Goal: Information Seeking & Learning: Learn about a topic

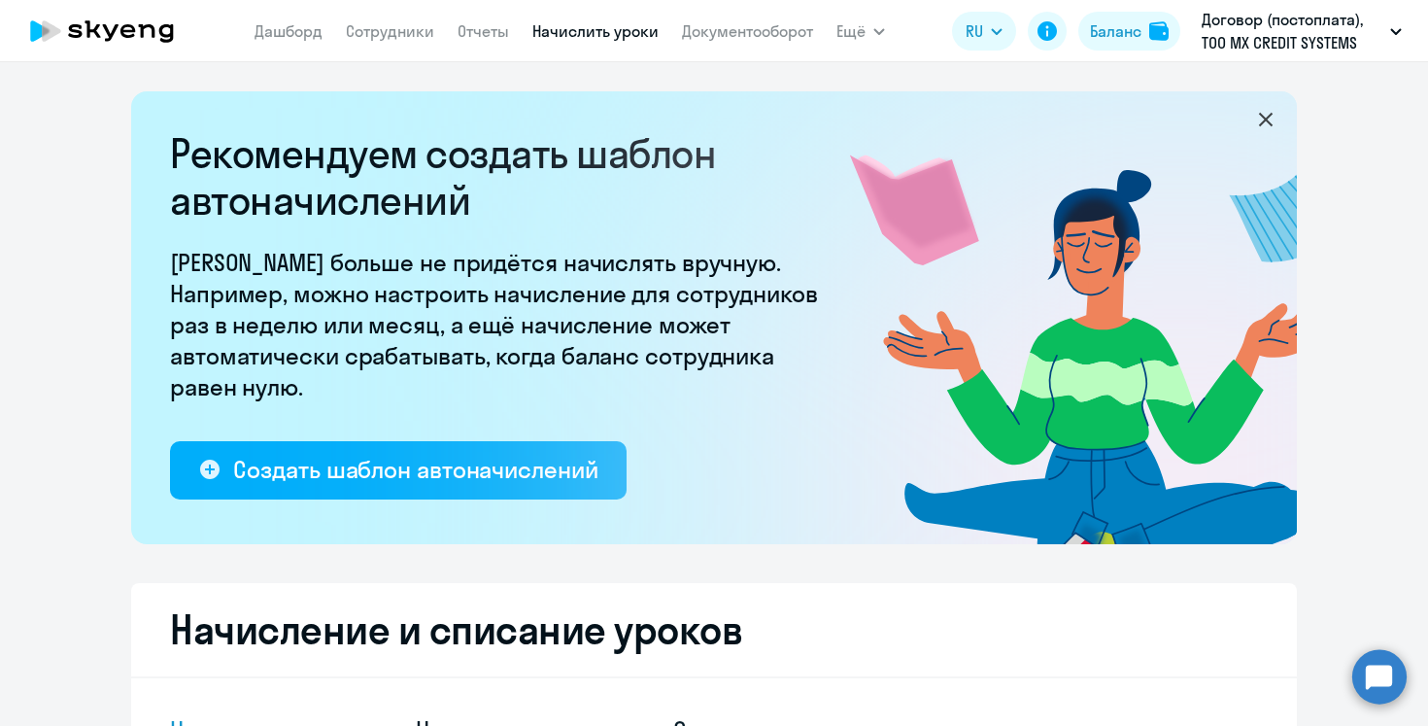
select select "10"
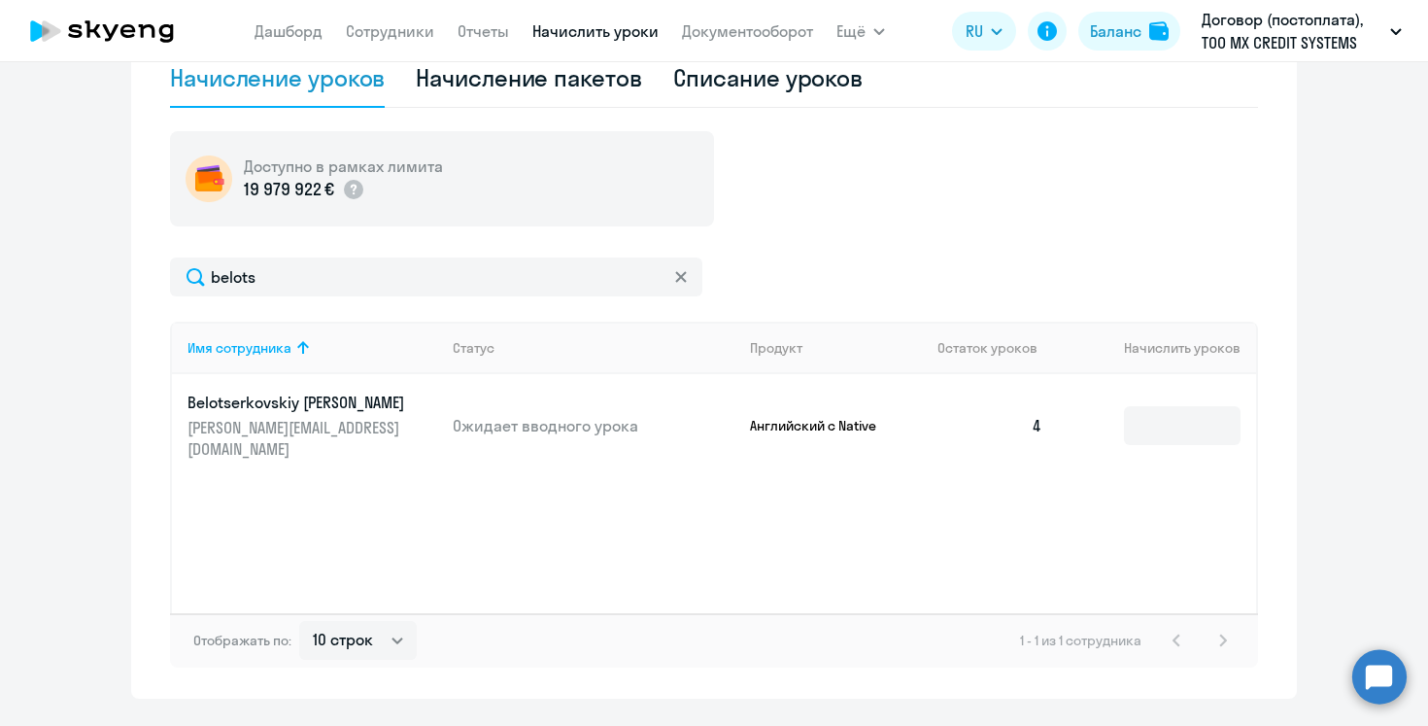
click at [250, 426] on p "[PERSON_NAME][EMAIL_ADDRESS][DOMAIN_NAME]" at bounding box center [296, 438] width 218 height 43
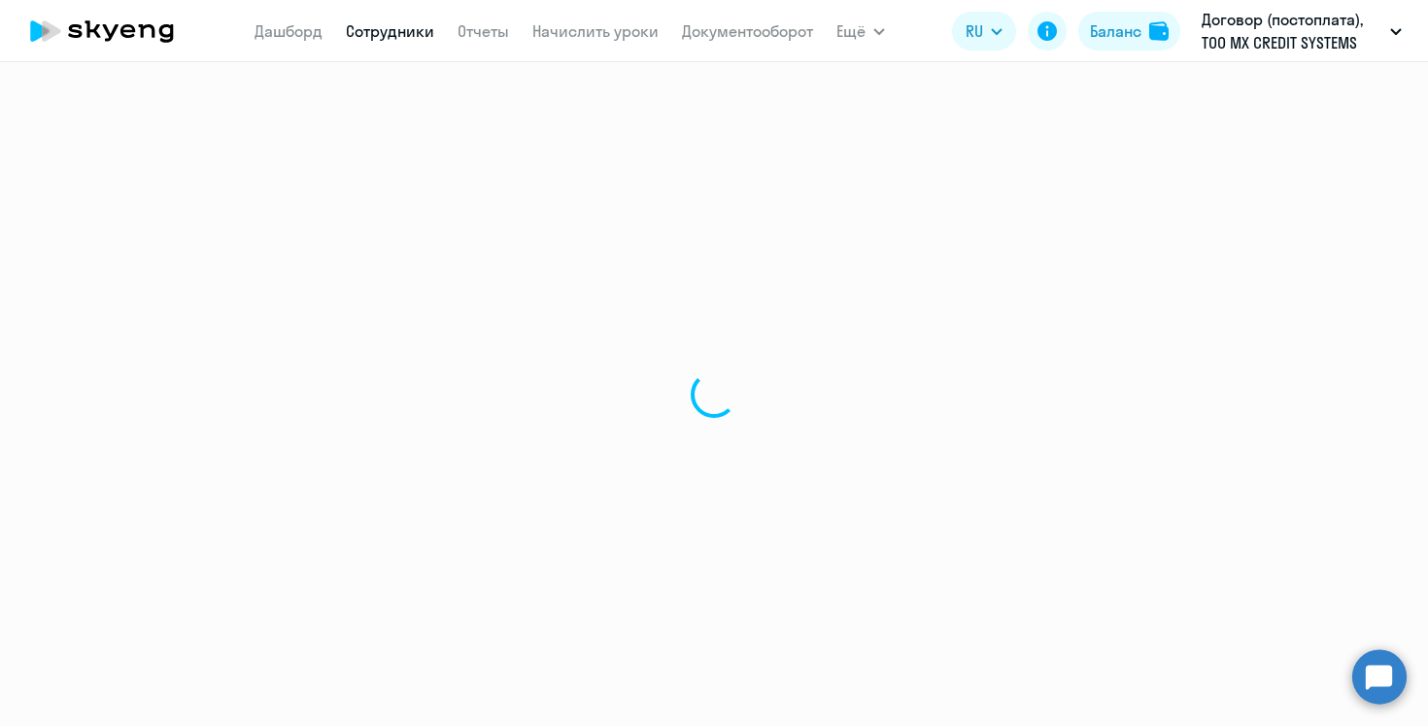
select select "english"
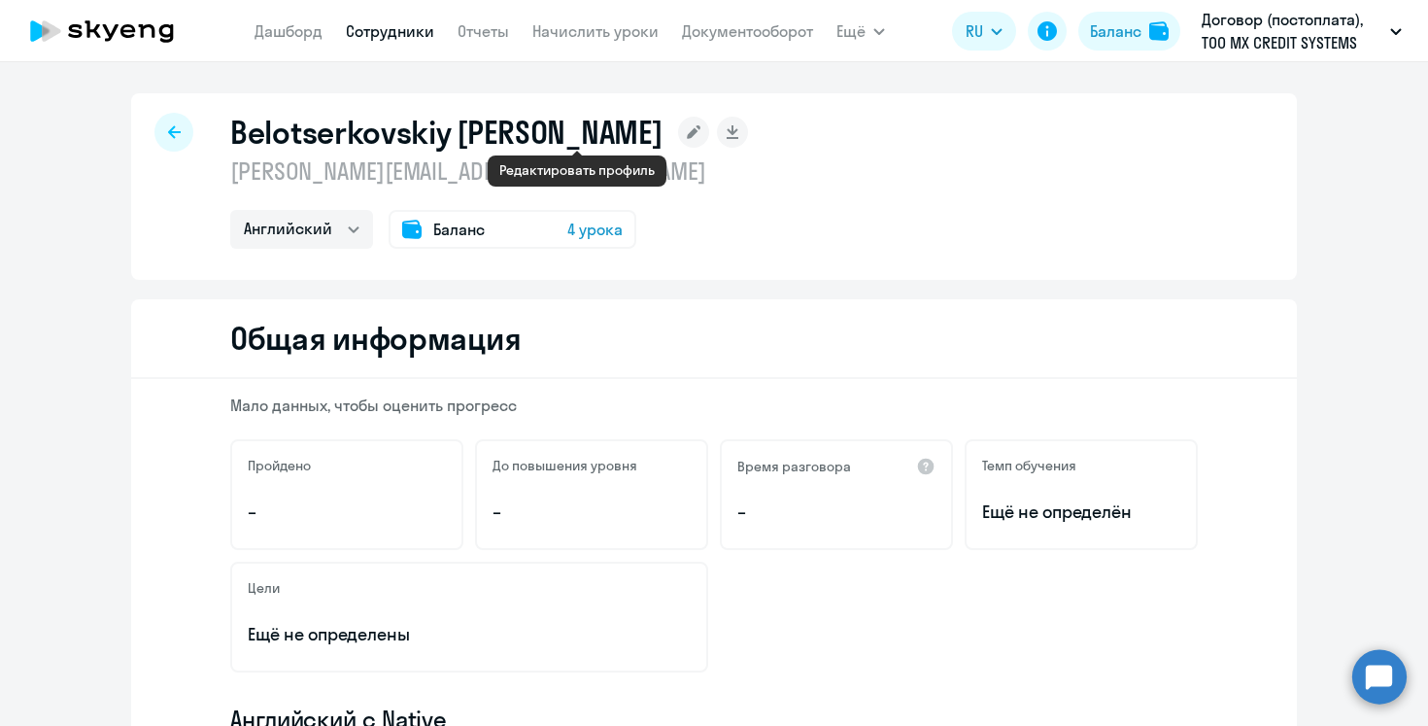
click at [678, 126] on rect at bounding box center [693, 132] width 31 height 31
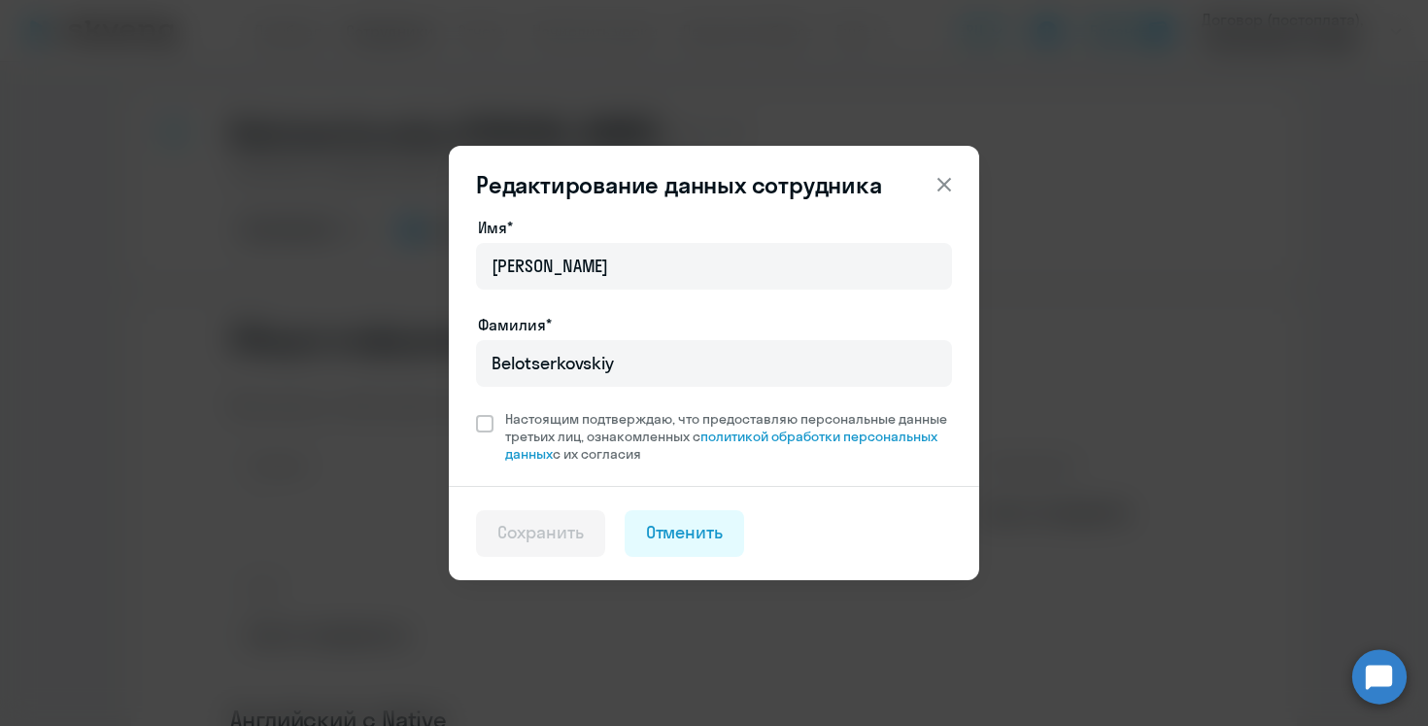
click at [931, 167] on button at bounding box center [944, 184] width 39 height 39
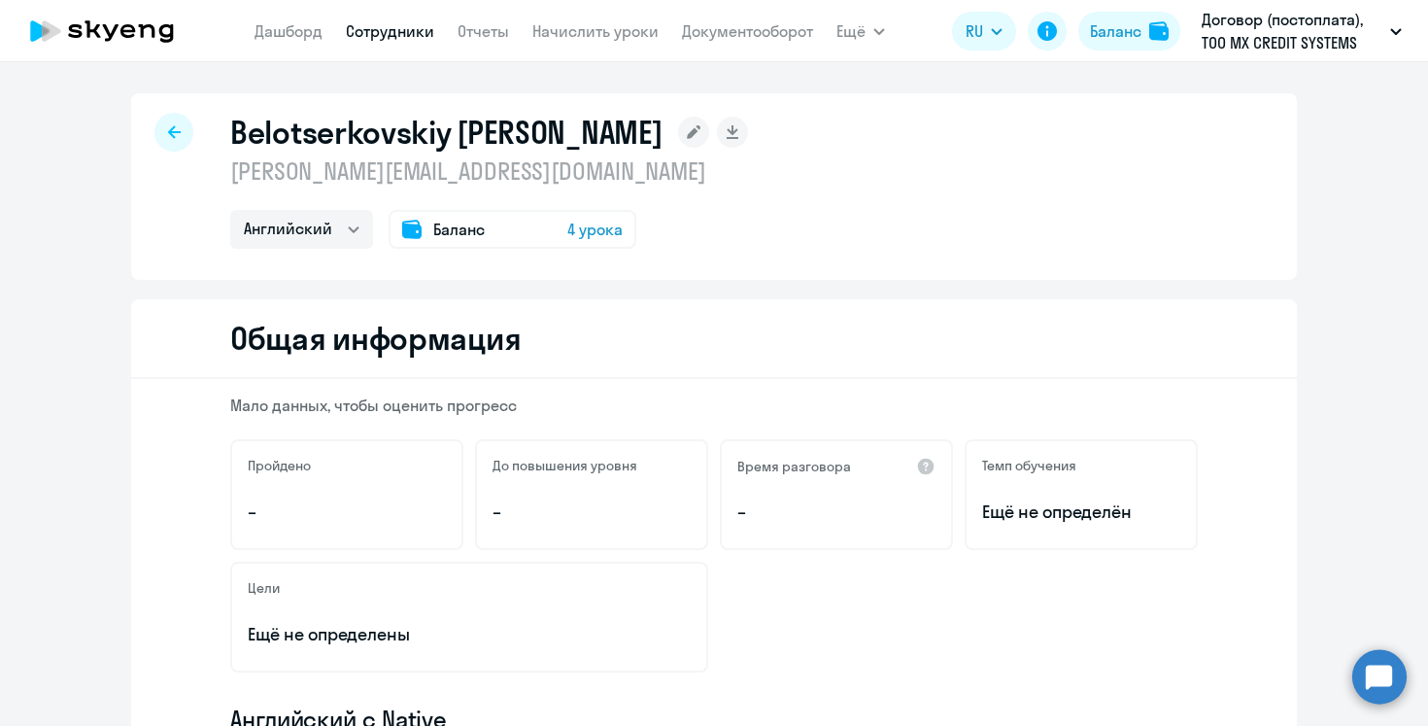
click at [473, 119] on h1 "Belotserkovskiy [PERSON_NAME]" at bounding box center [446, 132] width 432 height 39
click at [397, 27] on link "Сотрудники" at bounding box center [390, 30] width 88 height 19
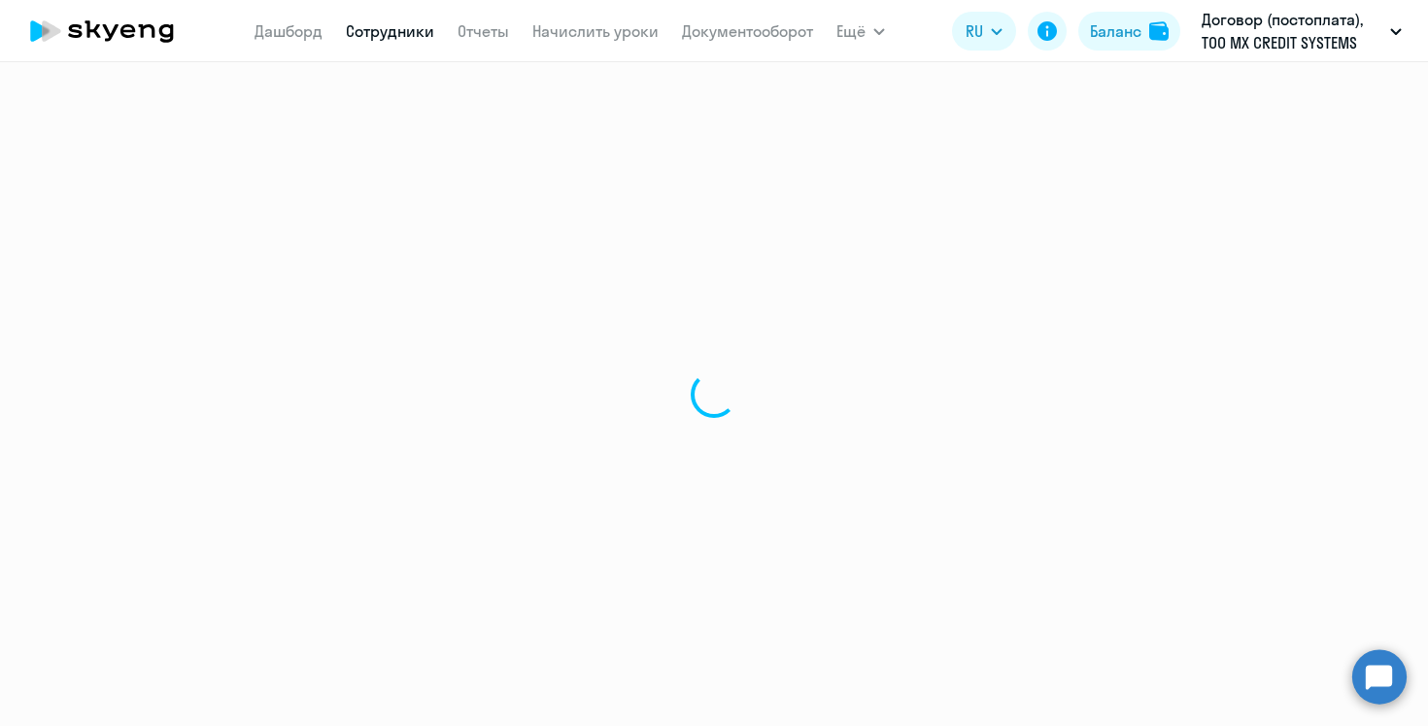
select select "30"
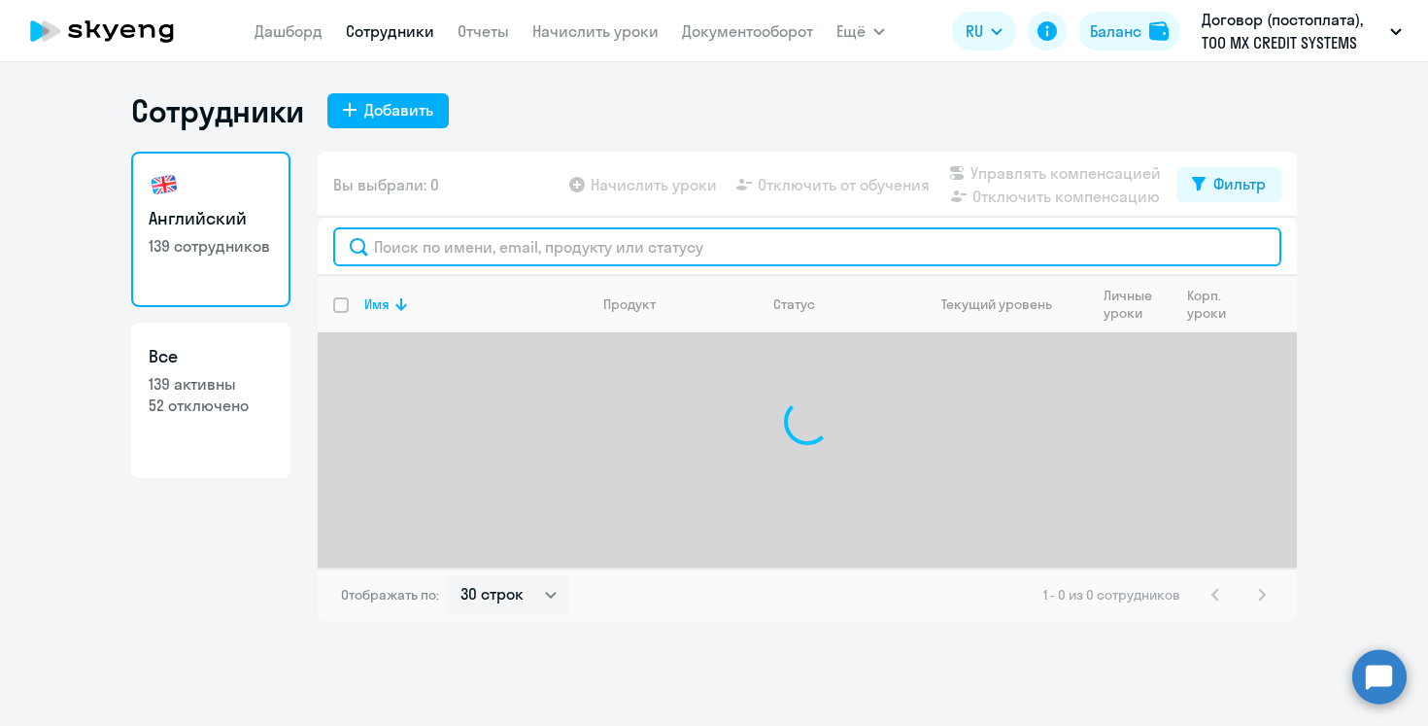
click at [498, 257] on input "text" at bounding box center [807, 246] width 948 height 39
type input "и"
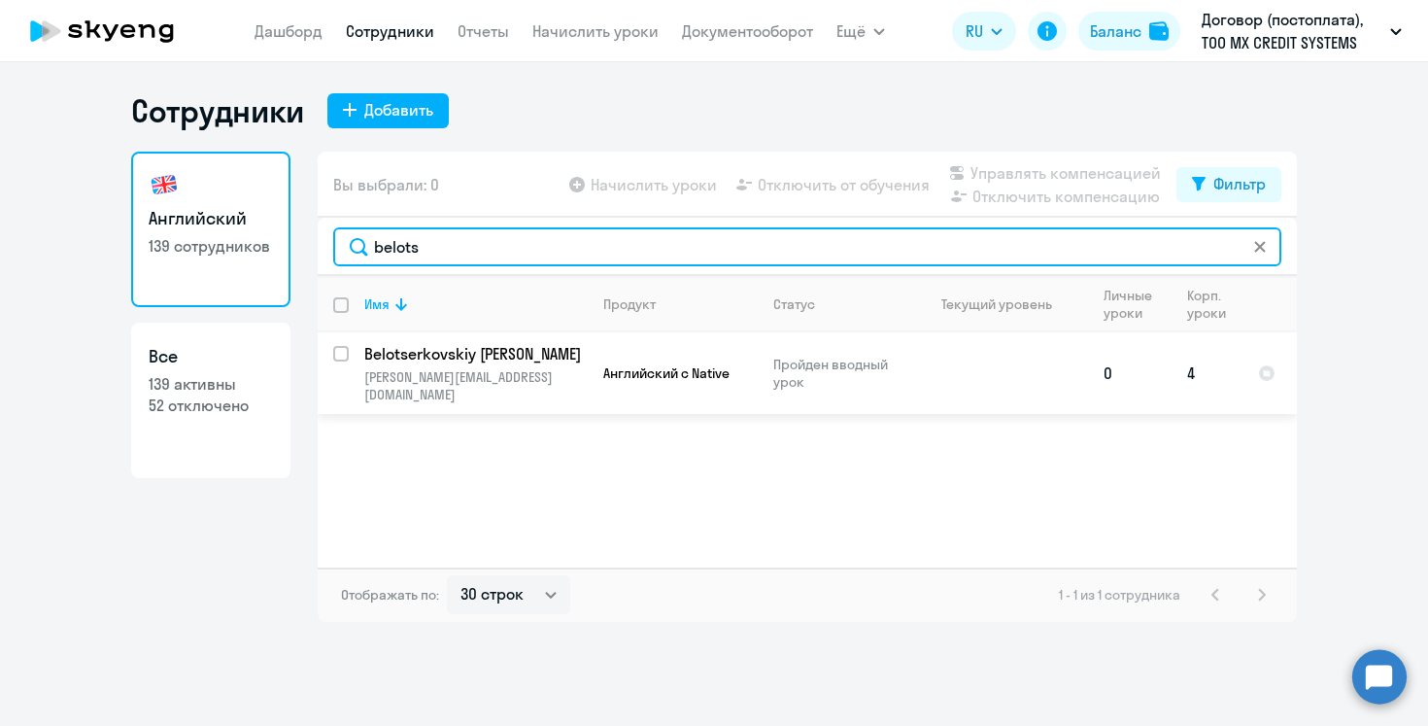
type input "belots"
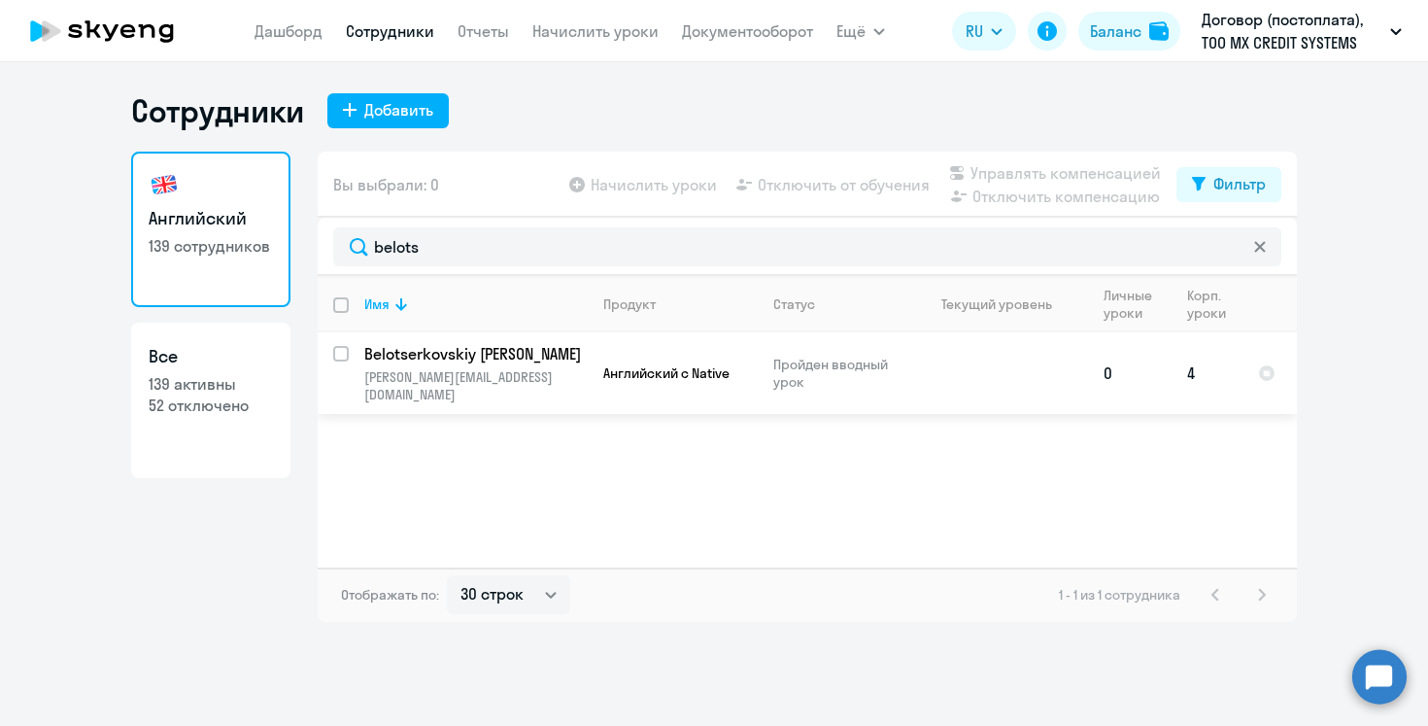
click at [748, 351] on td "Английский с Native" at bounding box center [673, 373] width 170 height 82
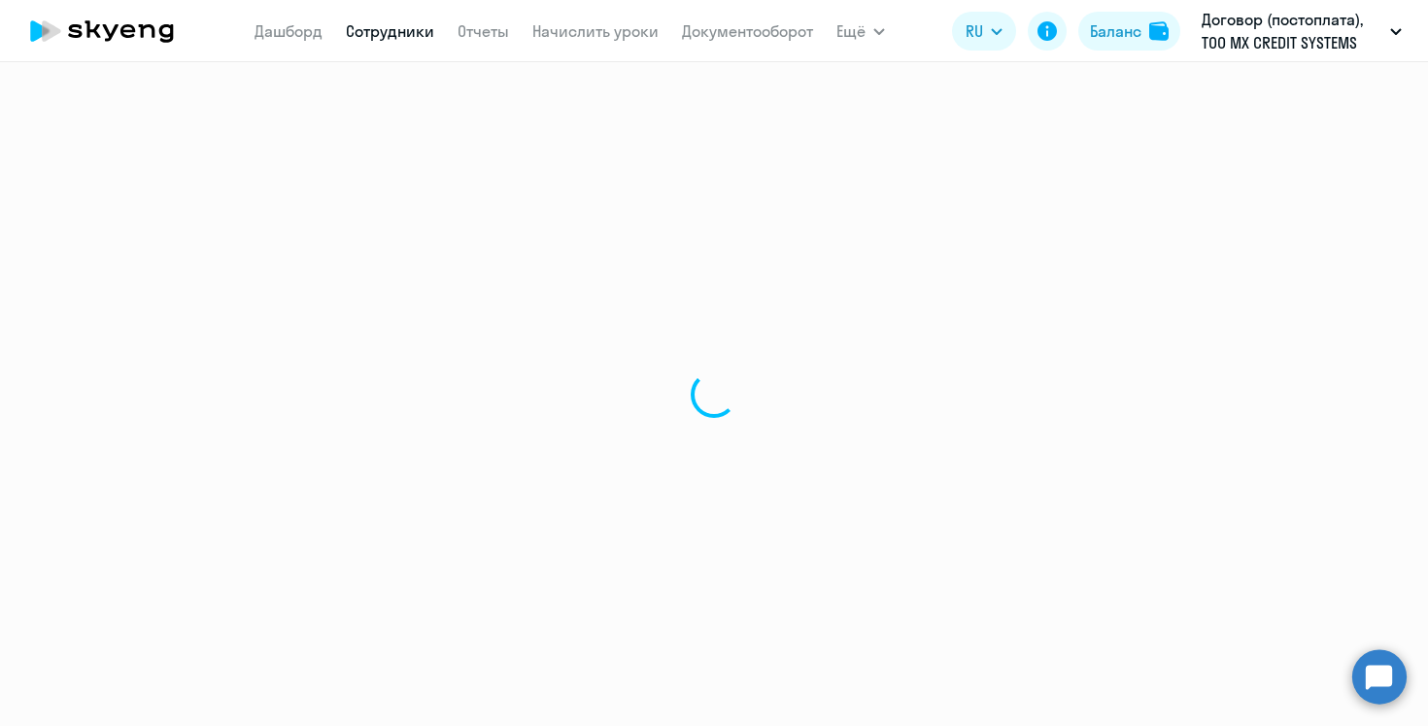
select select "english"
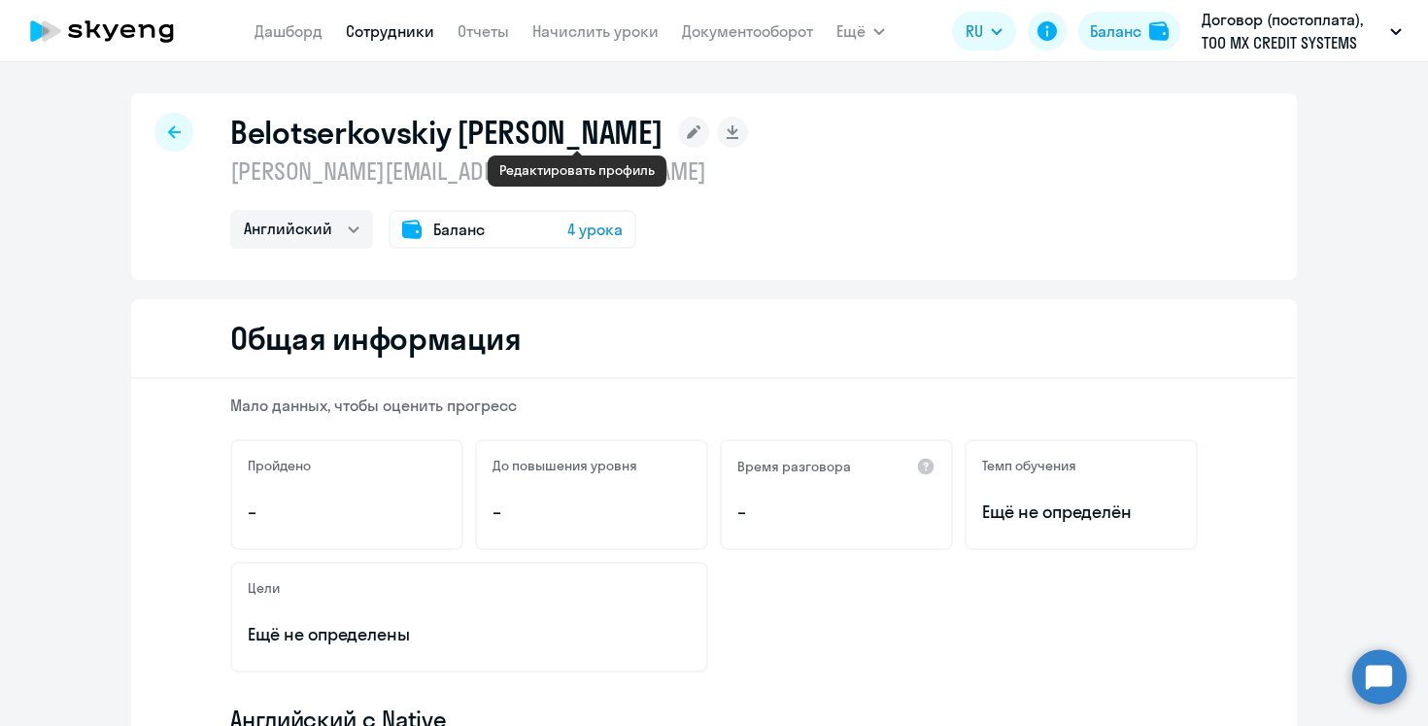
click at [687, 132] on icon at bounding box center [694, 132] width 14 height 14
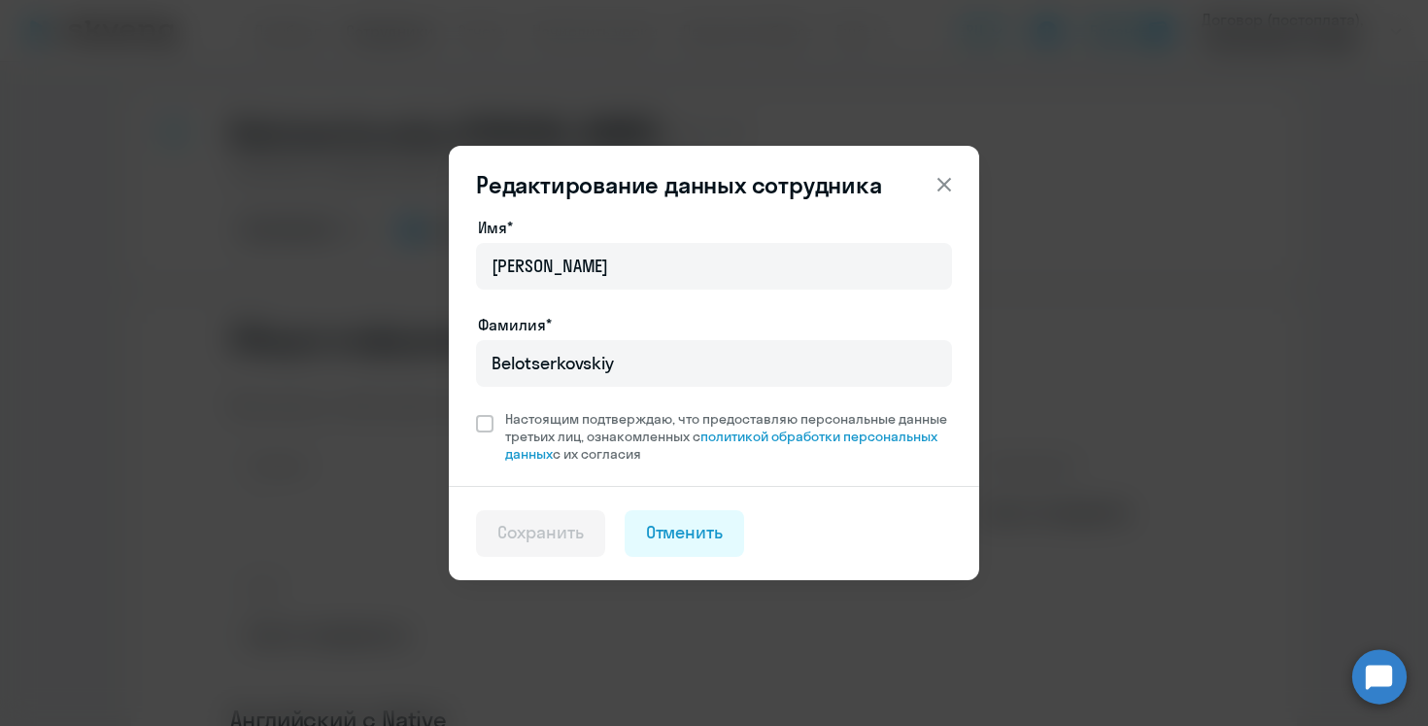
click at [948, 175] on icon at bounding box center [944, 184] width 23 height 23
